Goal: Use online tool/utility: Utilize a website feature to perform a specific function

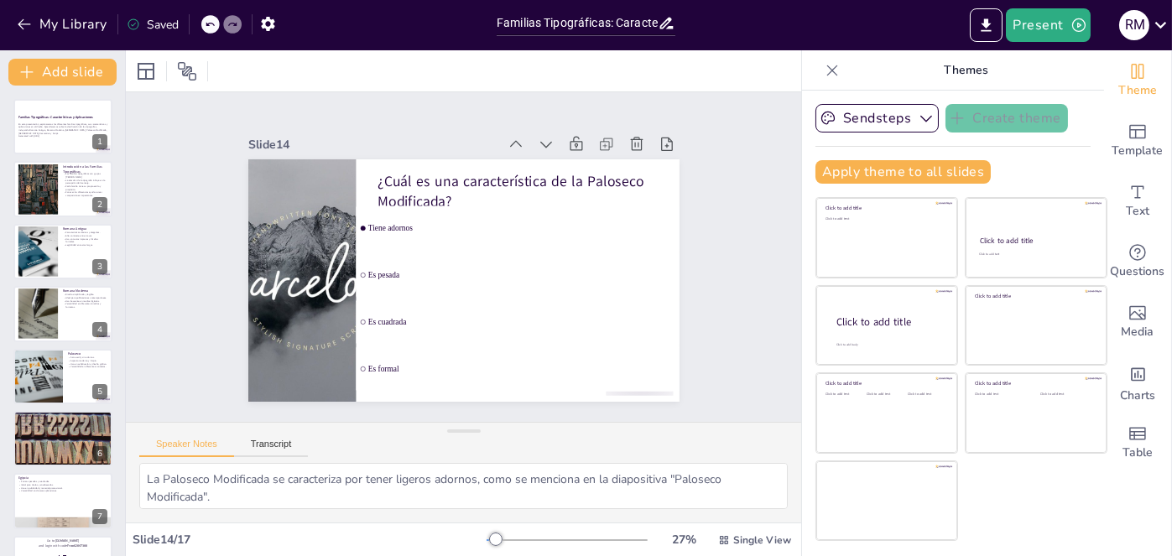
scroll to position [611, 0]
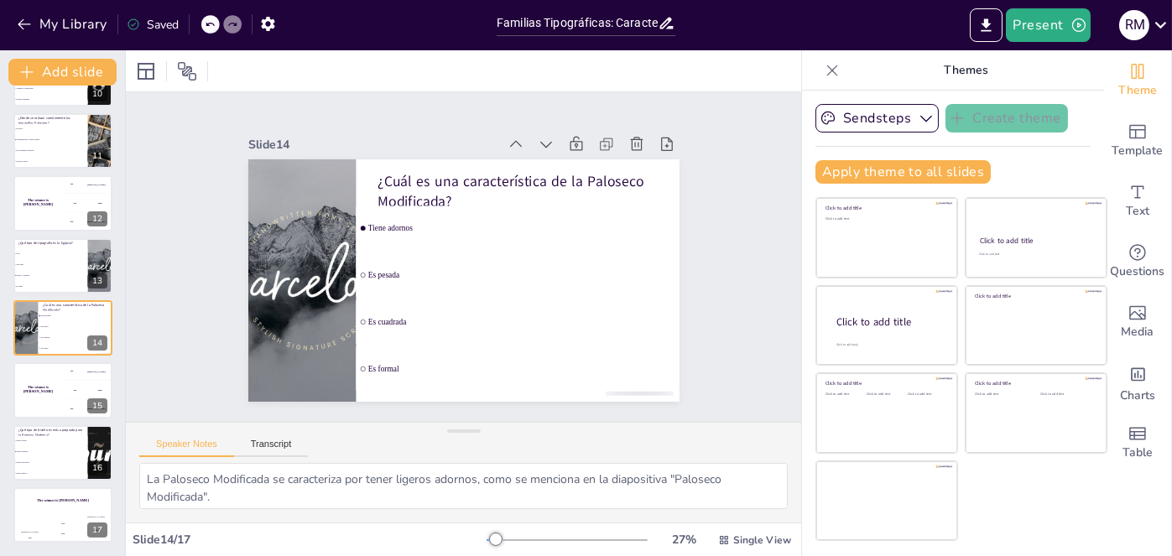
checkbox input "true"
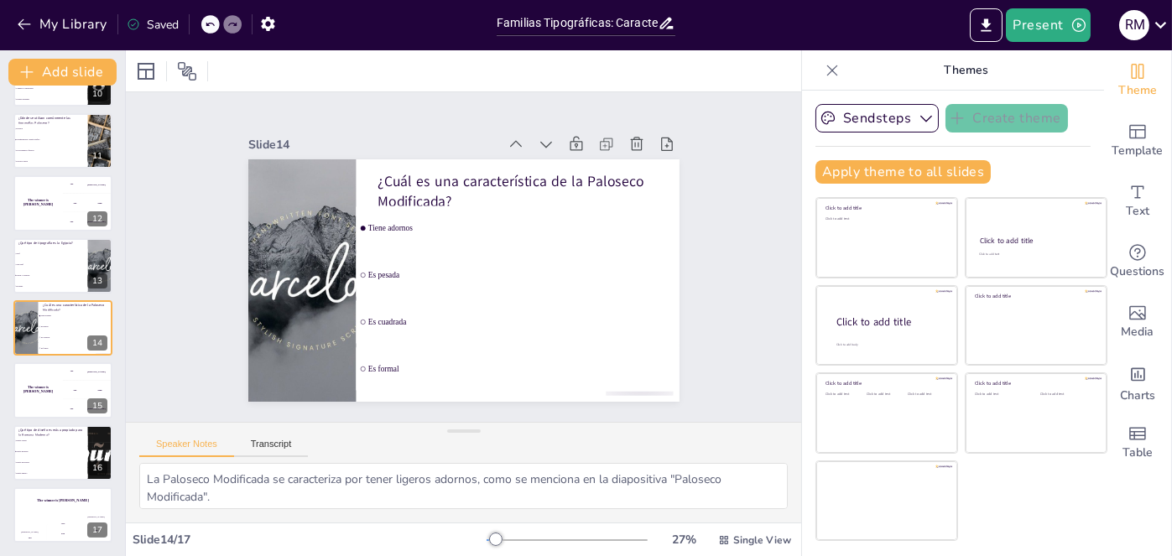
checkbox input "true"
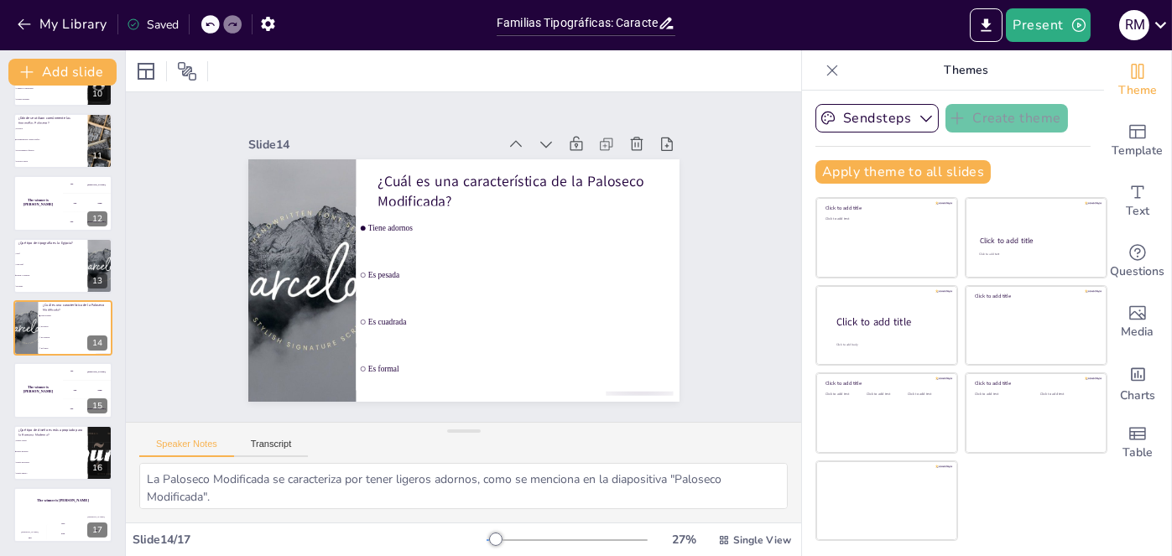
checkbox input "true"
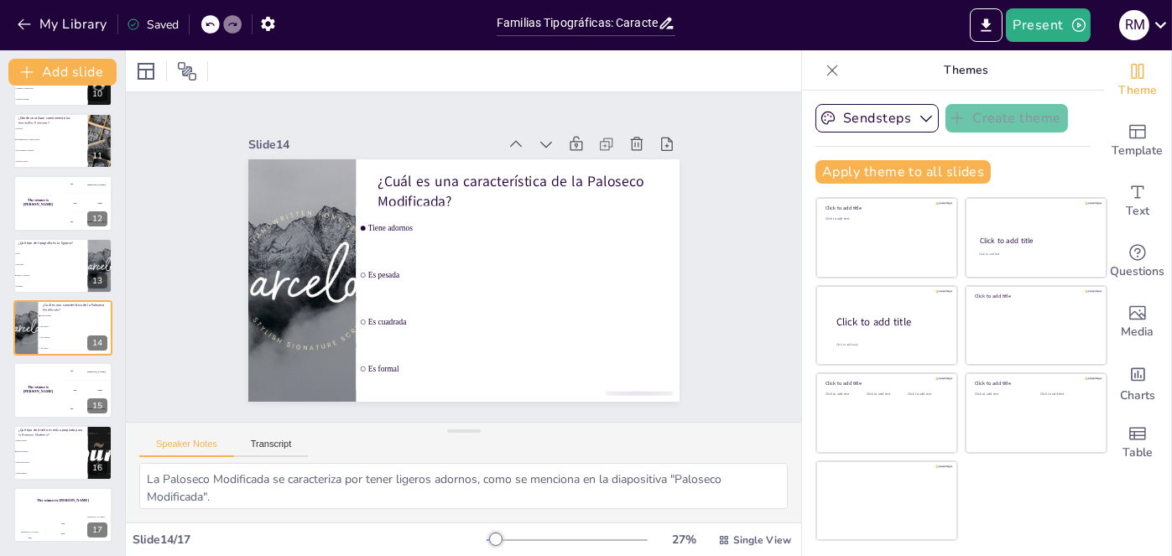
checkbox input "true"
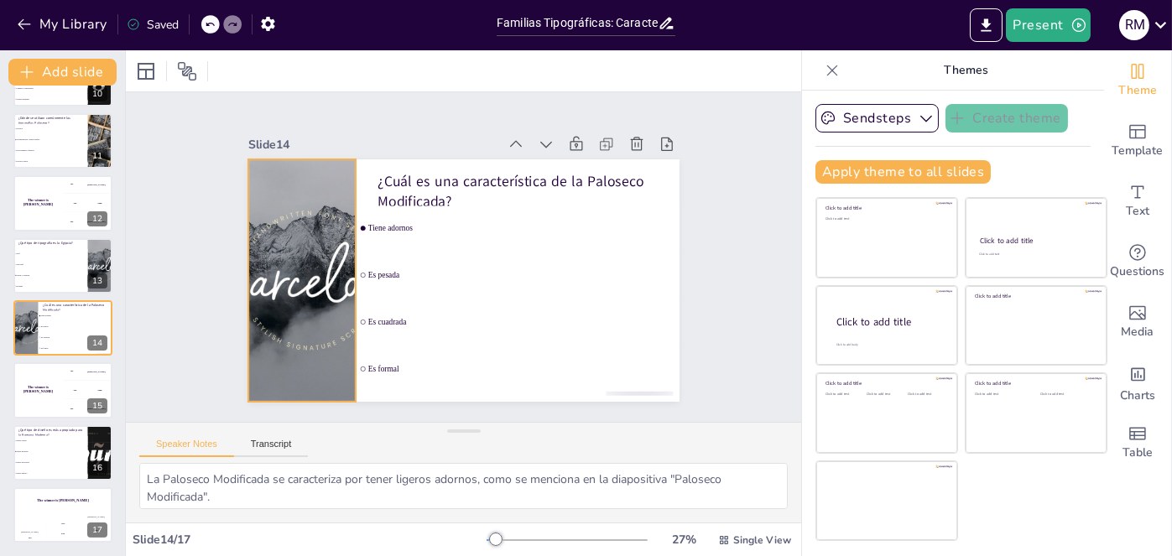
checkbox input "true"
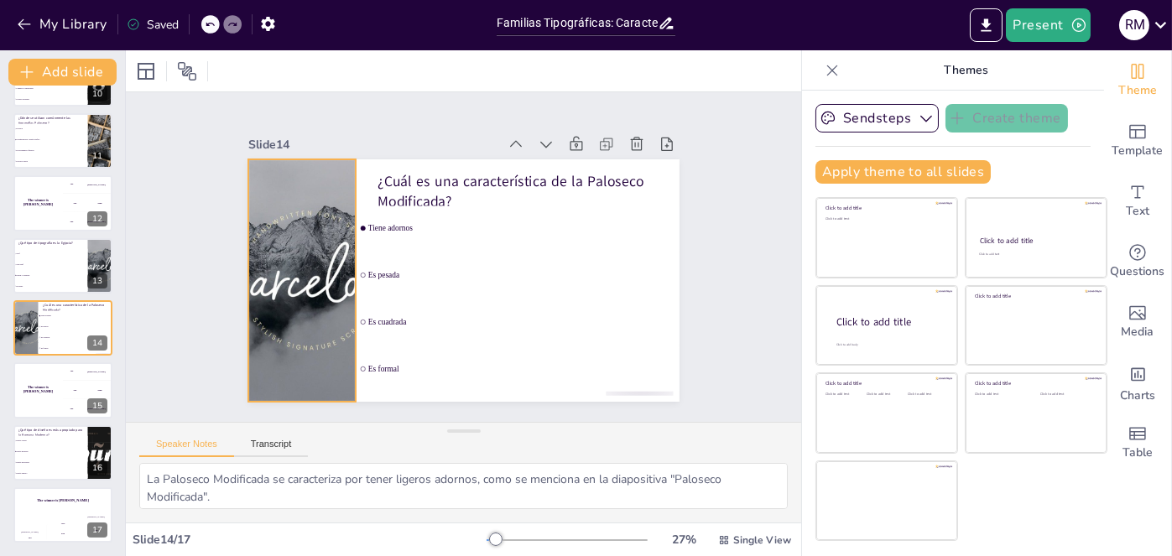
checkbox input "true"
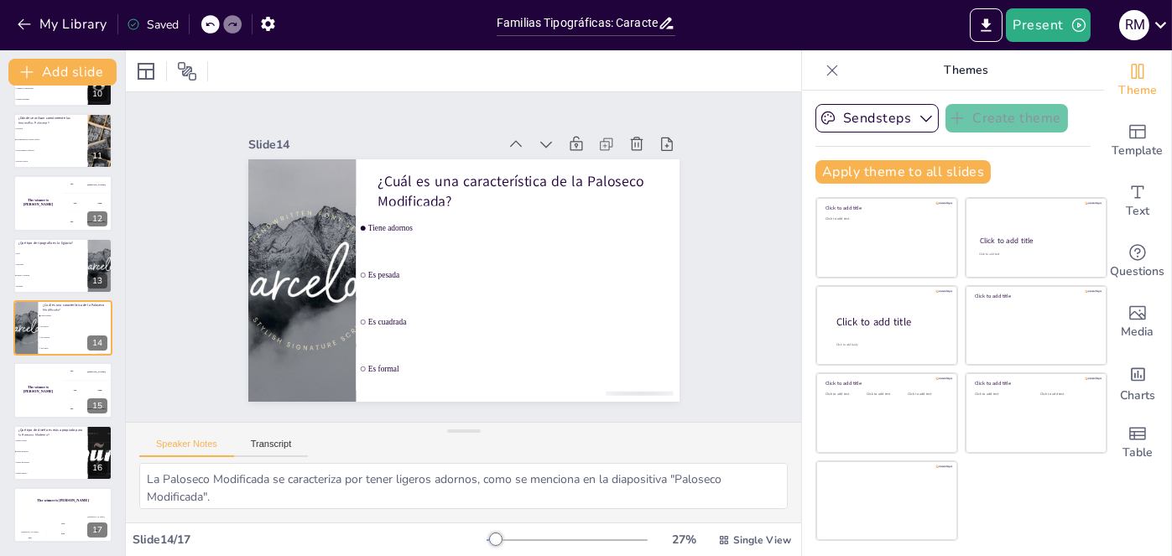
checkbox input "true"
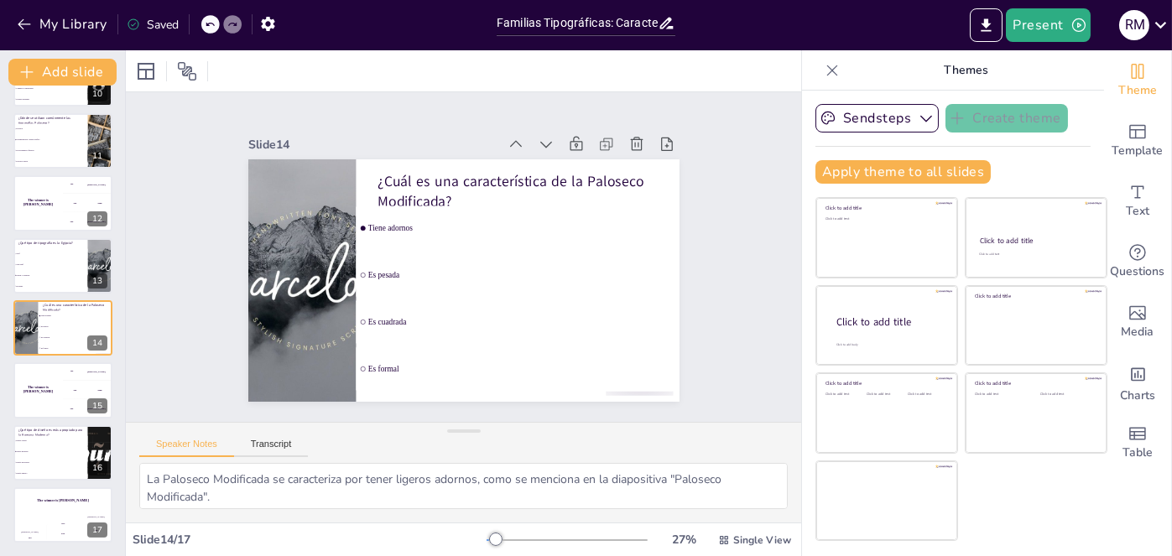
checkbox input "true"
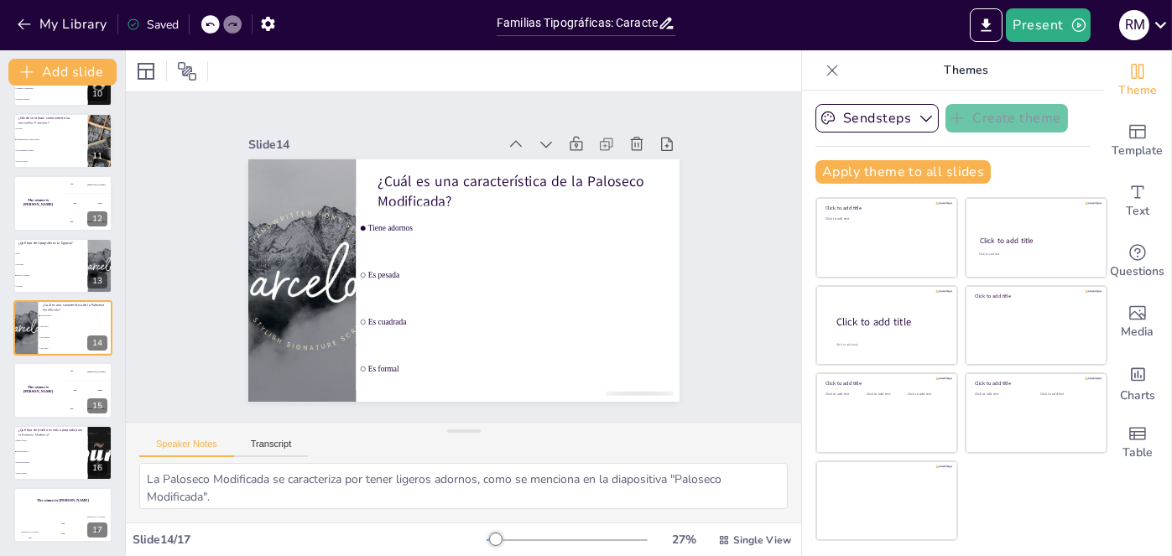
checkbox input "true"
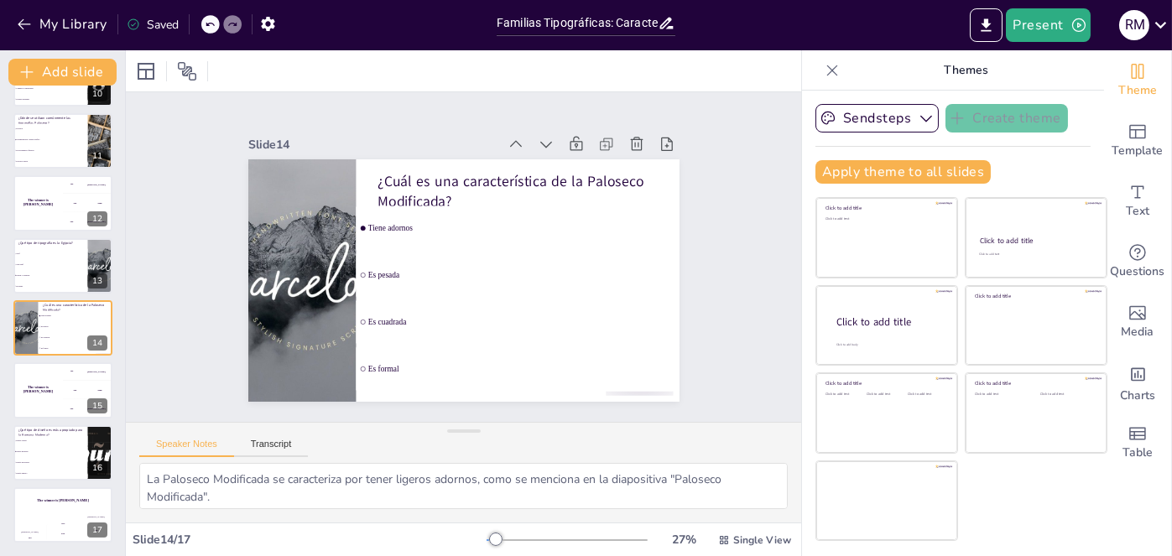
checkbox input "true"
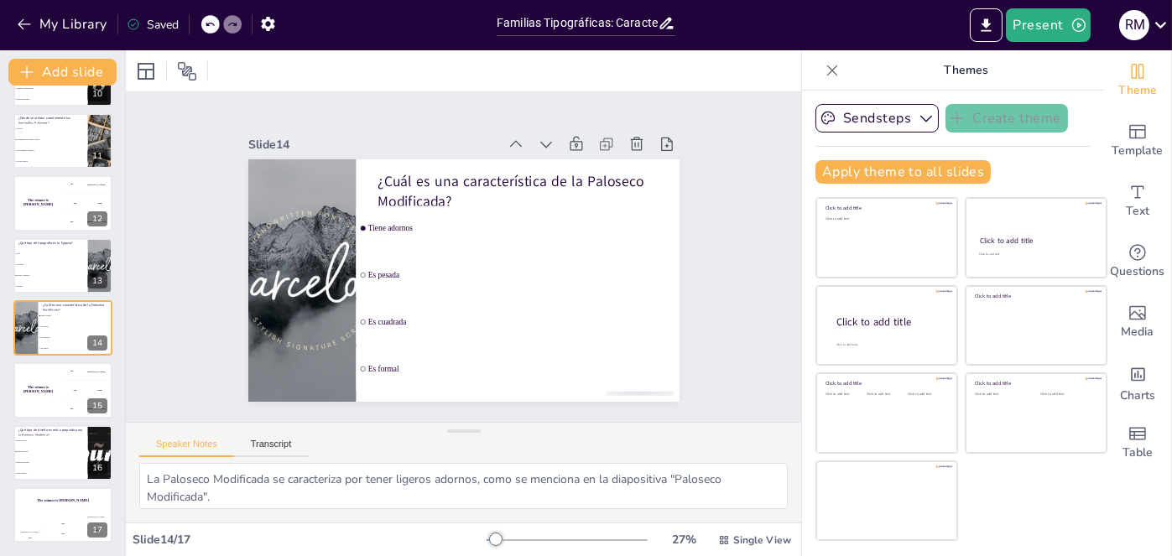
checkbox input "true"
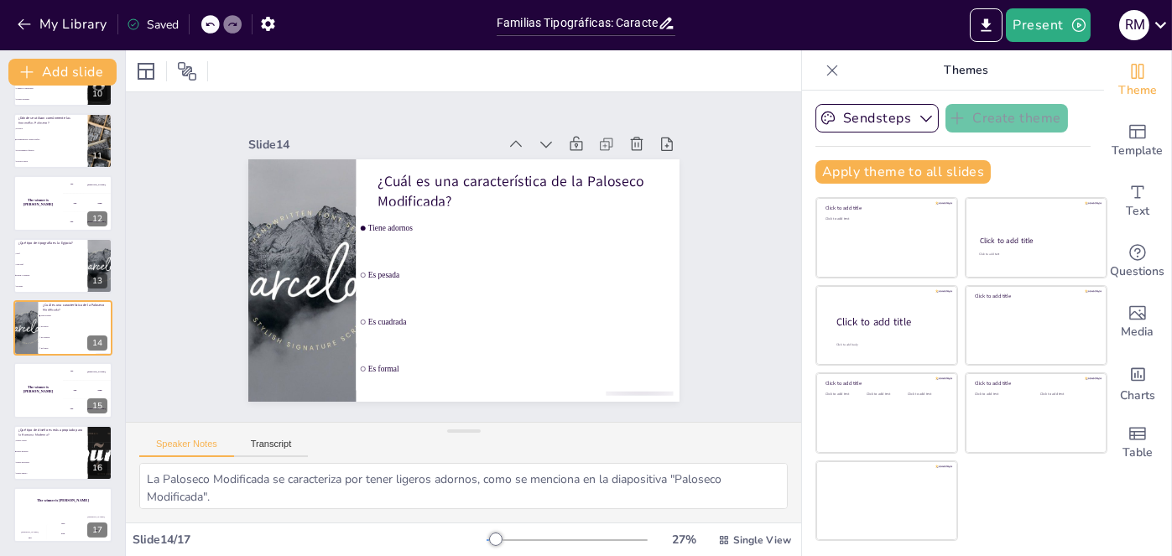
checkbox input "true"
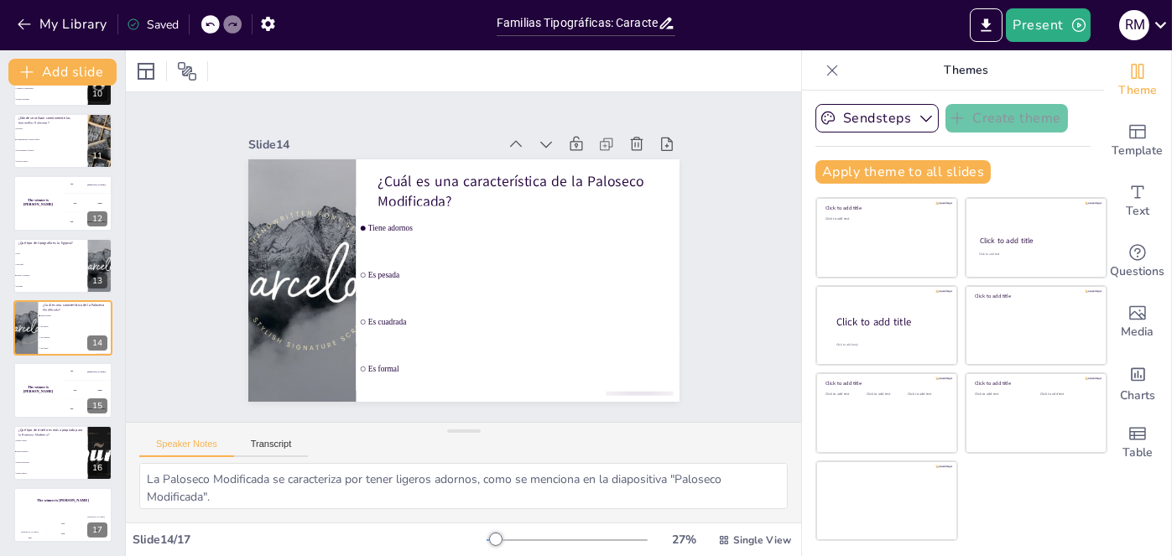
checkbox input "true"
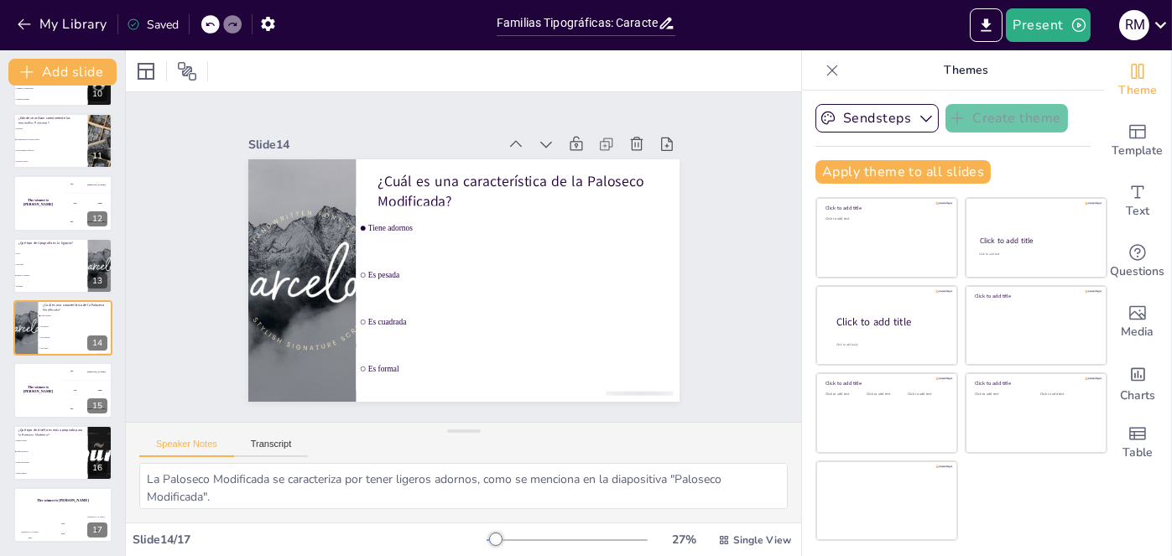
checkbox input "true"
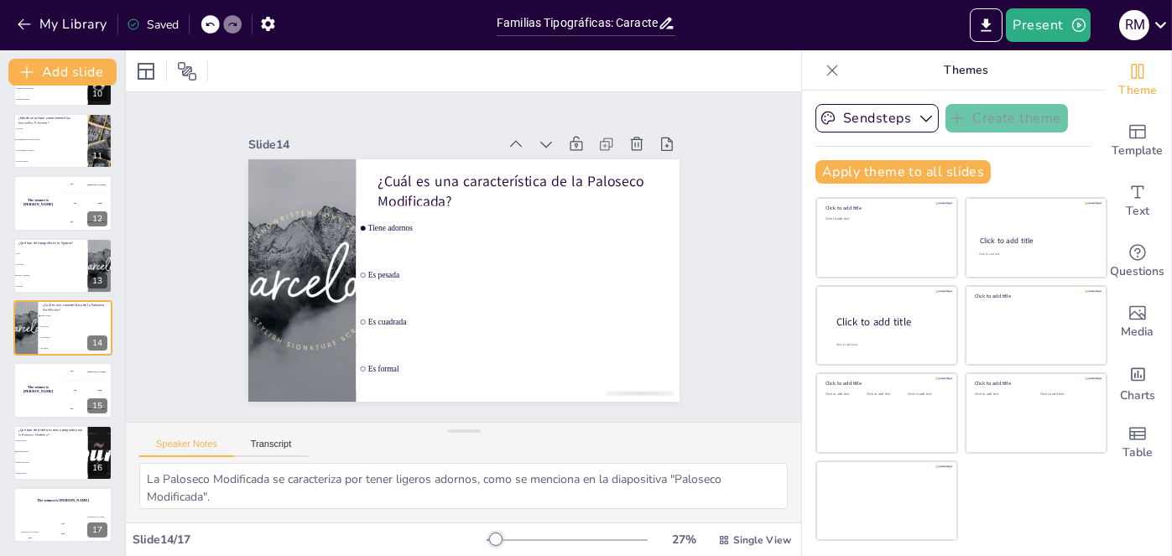
checkbox input "true"
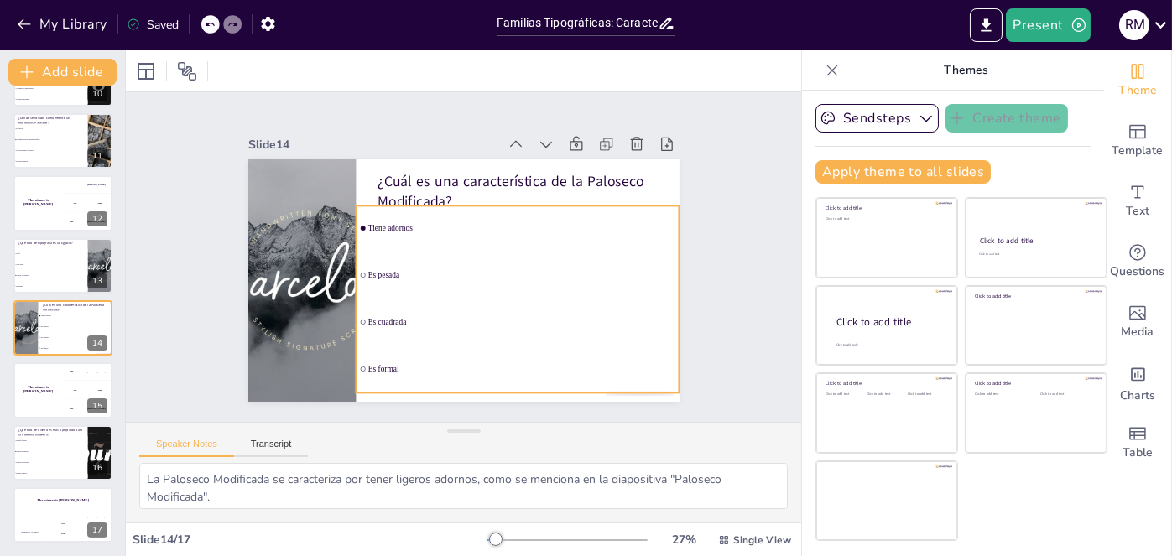
checkbox input "true"
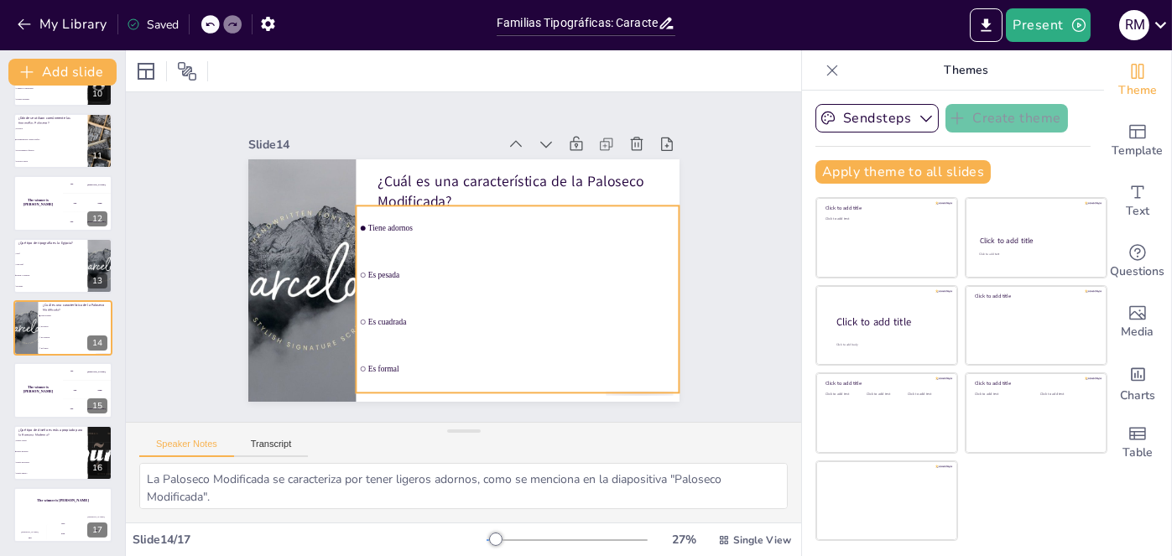
checkbox input "true"
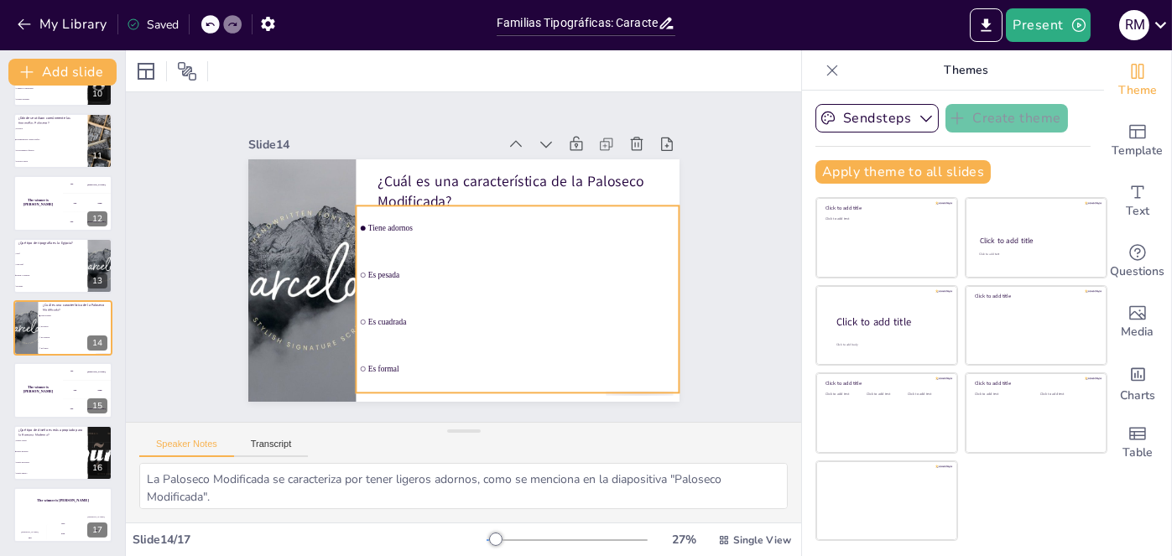
checkbox input "true"
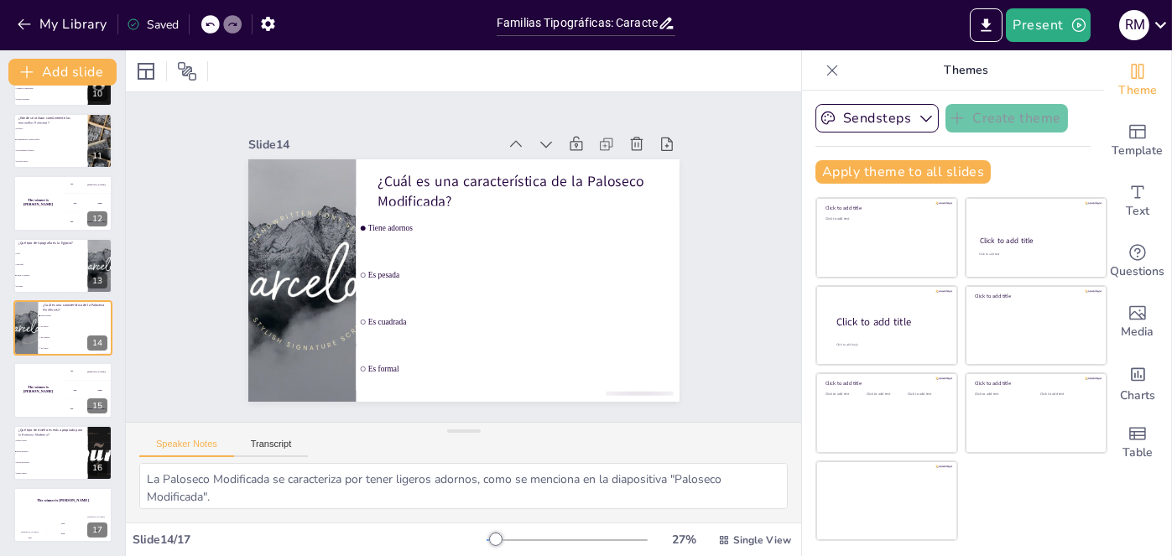
checkbox input "true"
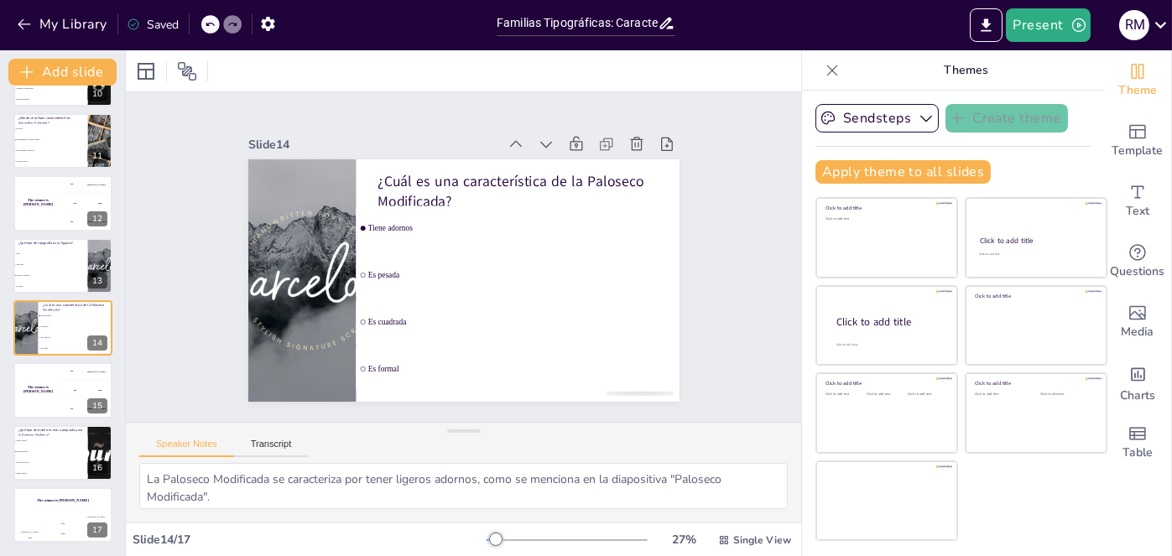
checkbox input "true"
